Goal: Navigation & Orientation: Find specific page/section

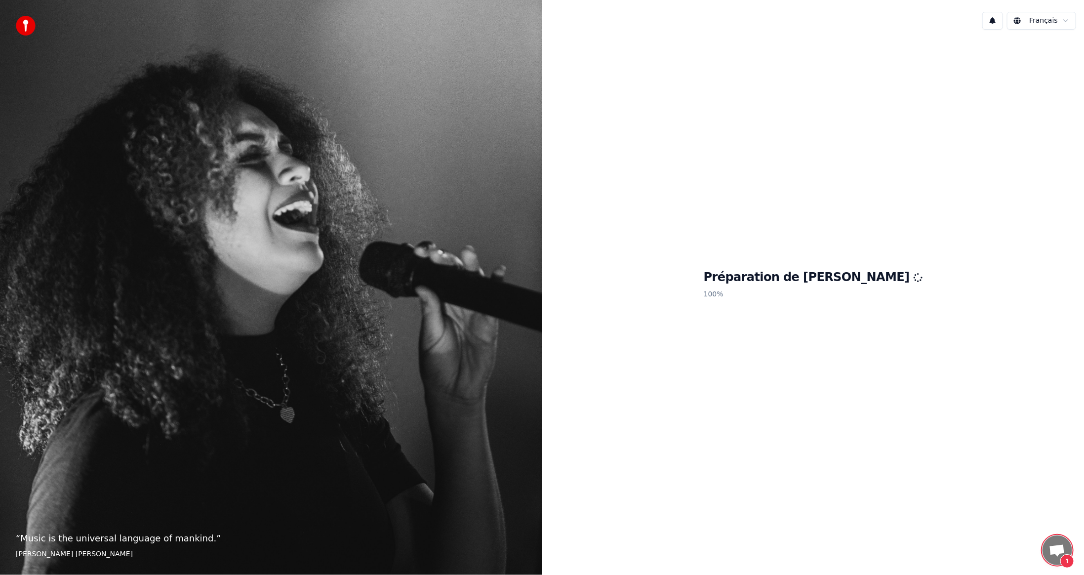
scroll to position [215, 0]
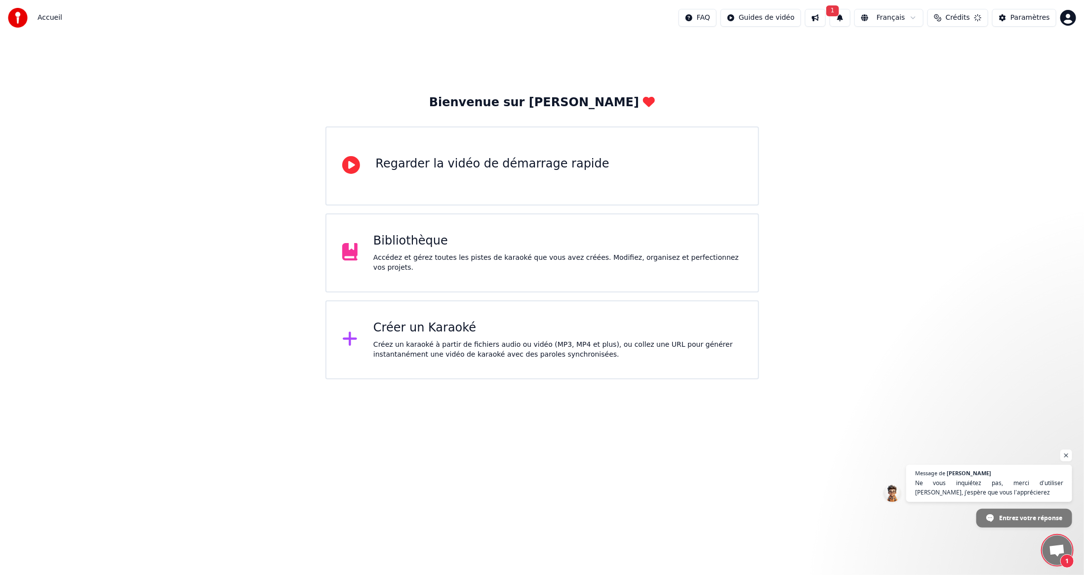
click at [1060, 551] on span "Ouvrir le chat" at bounding box center [1057, 551] width 16 height 14
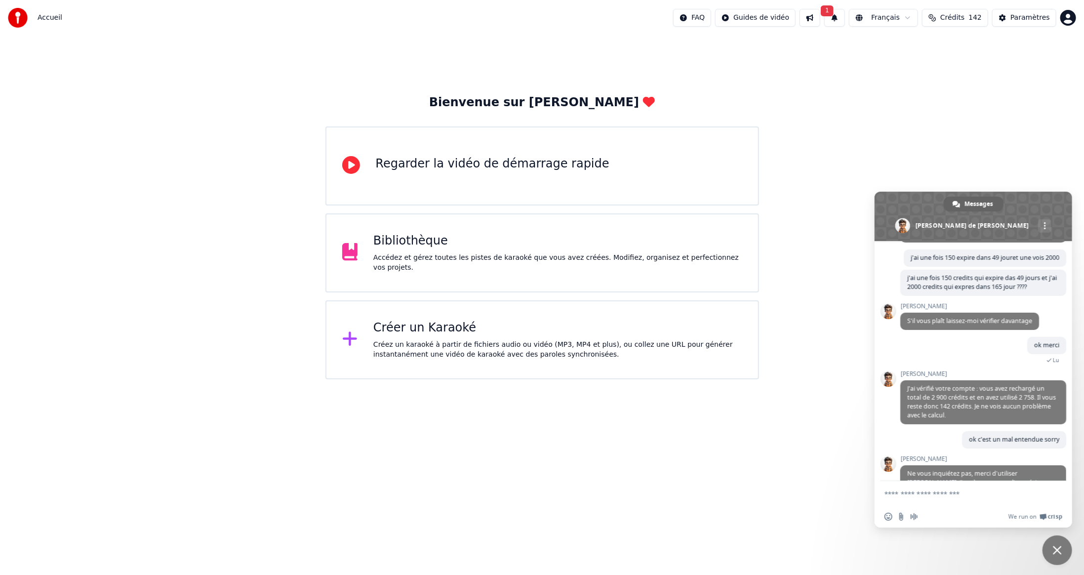
scroll to position [257, 0]
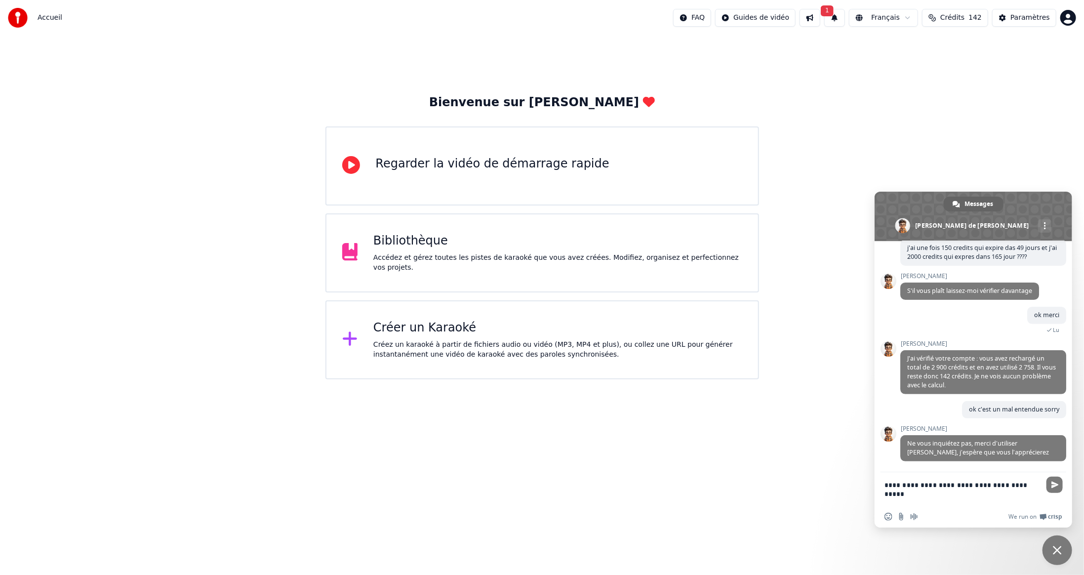
type textarea "**********"
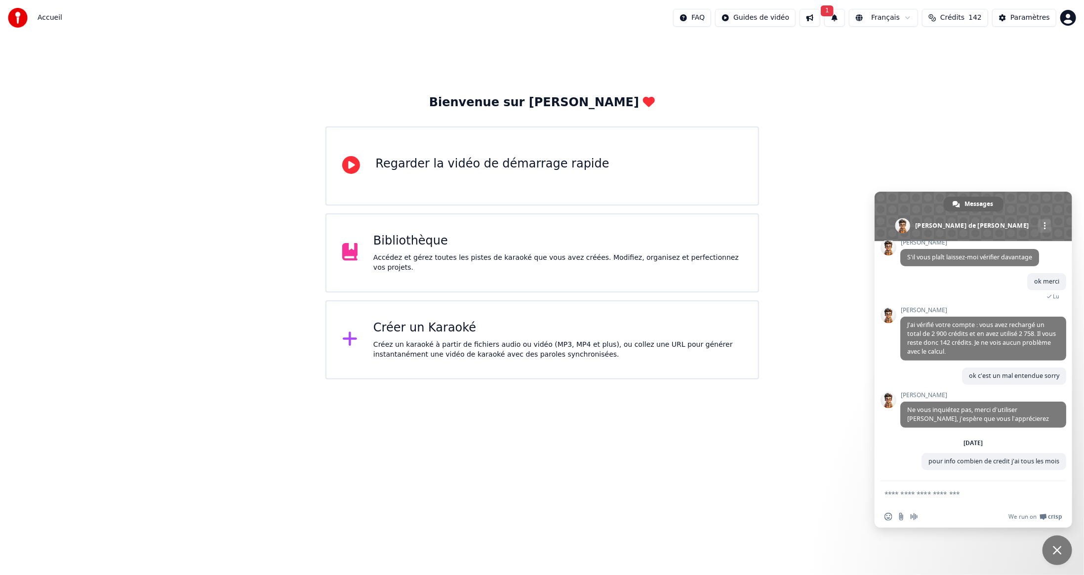
scroll to position [300, 0]
click at [834, 8] on span "1" at bounding box center [827, 10] width 13 height 11
click at [925, 47] on button "Mettre à Jour" at bounding box center [945, 49] width 62 height 18
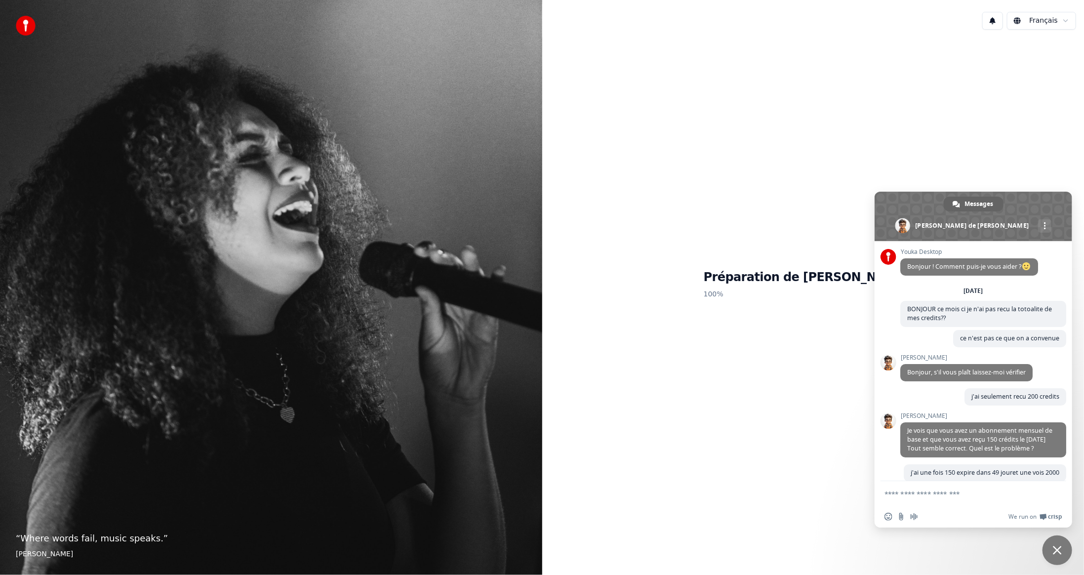
scroll to position [297, 0]
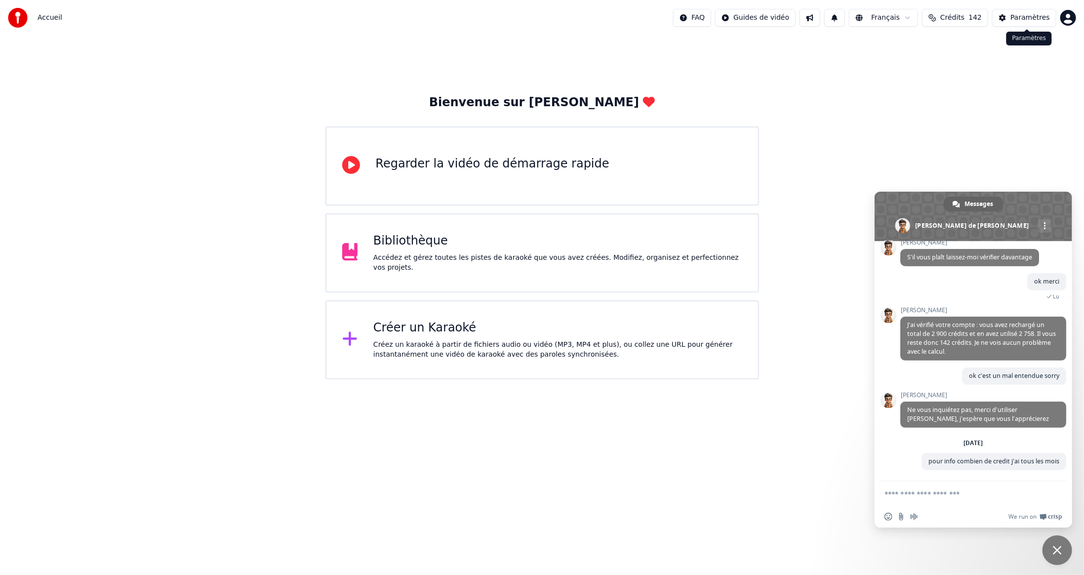
click at [1030, 16] on div "Paramètres" at bounding box center [1030, 18] width 40 height 10
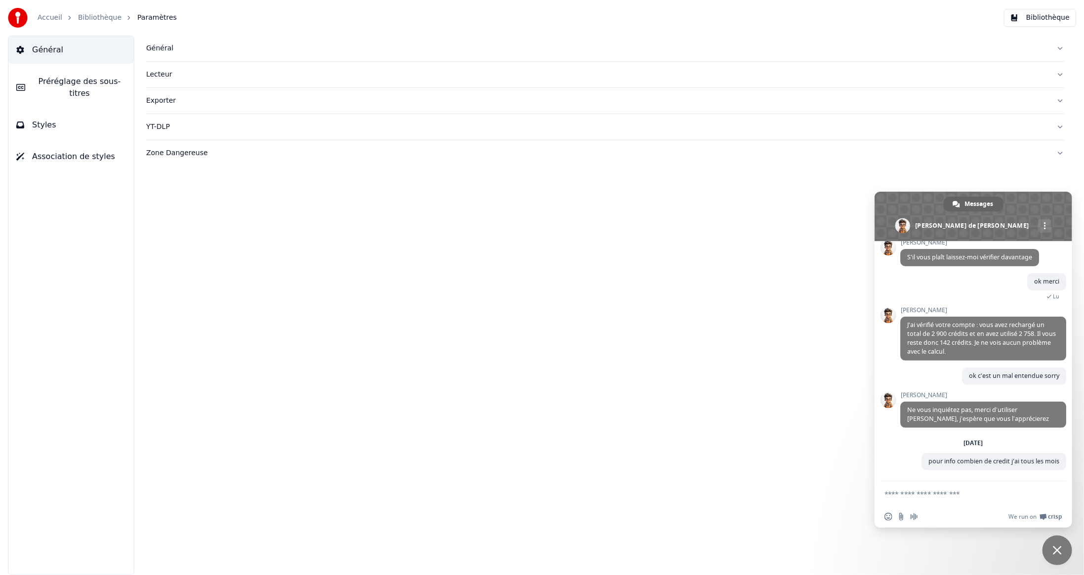
click at [1048, 18] on button "Bibliothèque" at bounding box center [1040, 18] width 72 height 18
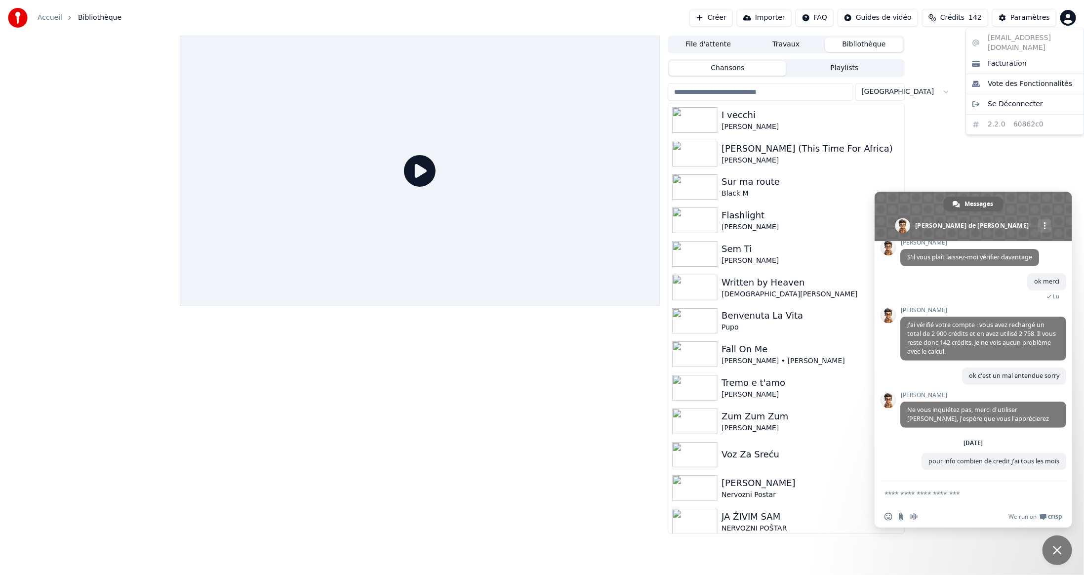
click at [1070, 16] on html "Accueil Bibliothèque Créer Importer FAQ Guides de vidéo Crédits 142 Paramètres …" at bounding box center [542, 287] width 1084 height 575
click at [1004, 59] on span "Facturation" at bounding box center [1007, 64] width 39 height 10
click at [656, 275] on div at bounding box center [420, 171] width 481 height 270
